Goal: Find specific fact: Find specific fact

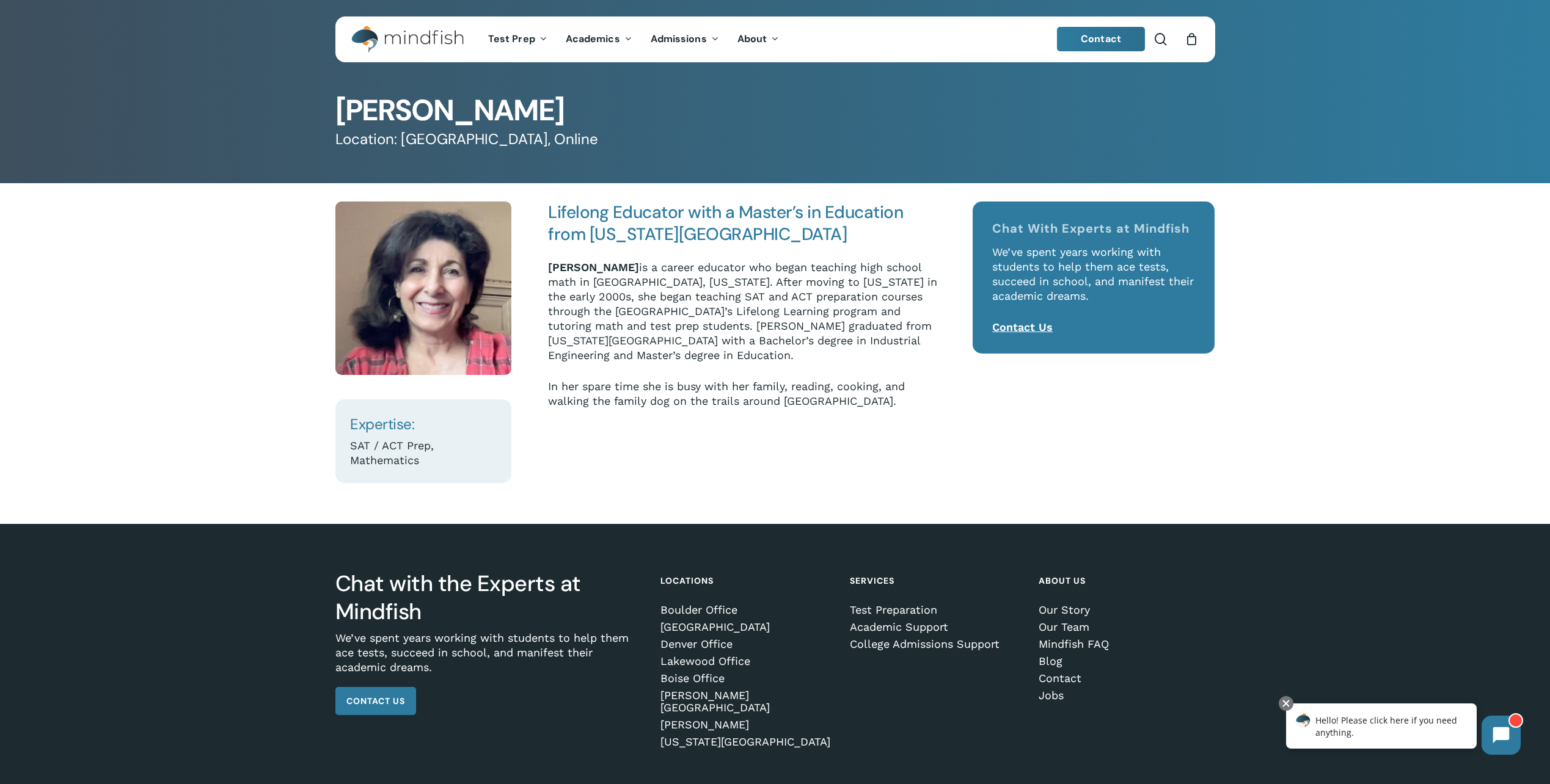
drag, startPoint x: 751, startPoint y: 362, endPoint x: 711, endPoint y: 351, distance: 41.5
click at [751, 362] on p "[PERSON_NAME] is a career educator who began teaching high school math in [GEOG…" at bounding box center [743, 320] width 390 height 119
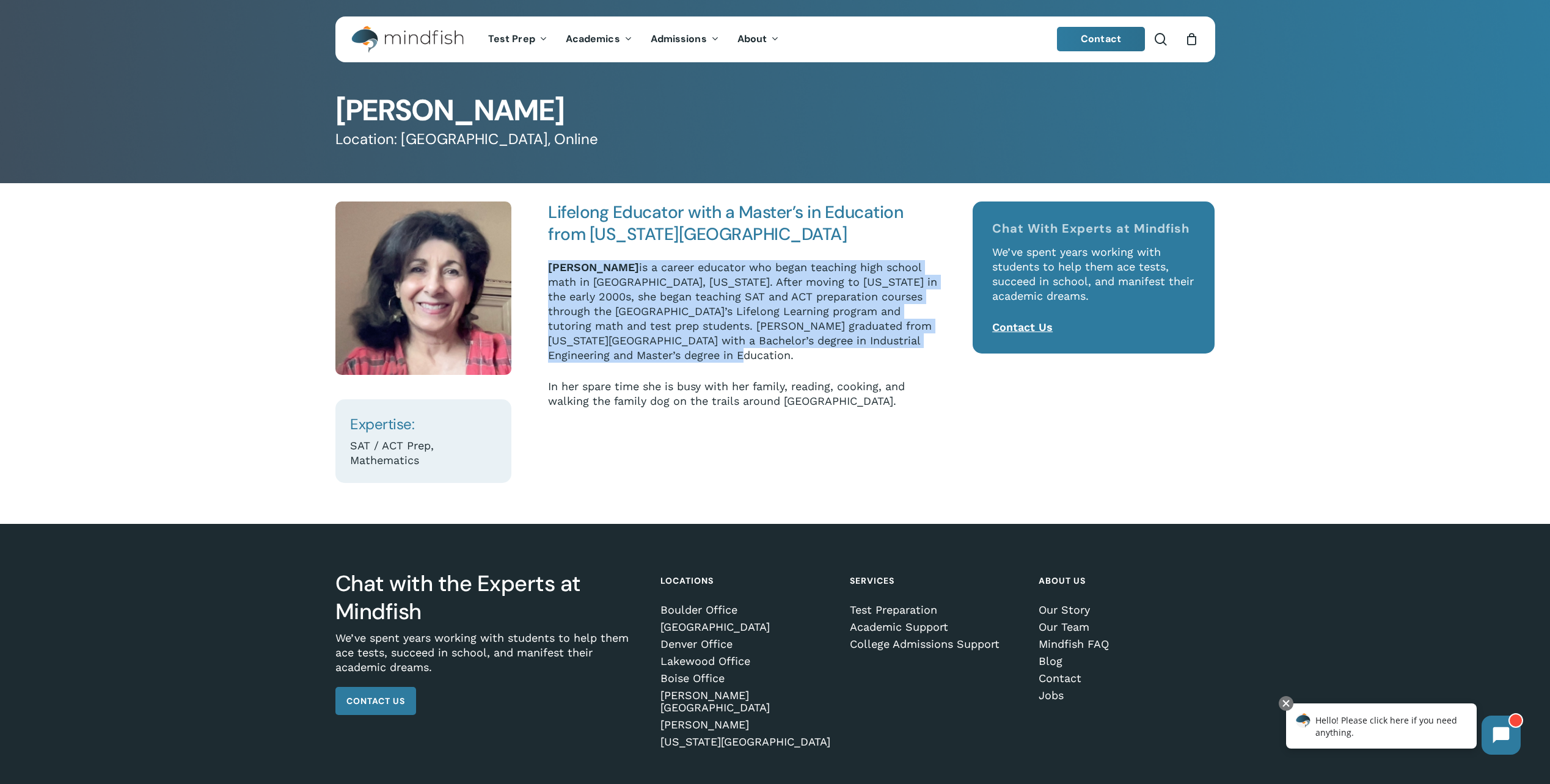
drag, startPoint x: 714, startPoint y: 356, endPoint x: 545, endPoint y: 270, distance: 189.6
click at [545, 270] on div "Lifelong Educator with a Master’s in Education from [US_STATE][GEOGRAPHIC_DATA]…" at bounding box center [743, 342] width 427 height 282
copy p "[PERSON_NAME] is a career educator who began teaching high school math in [GEOG…"
